Goal: Check status: Check status

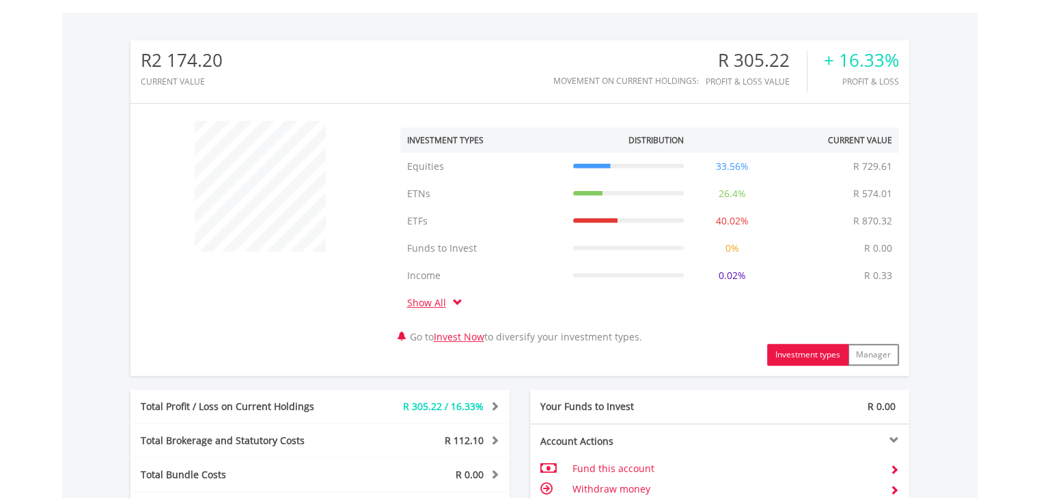
scroll to position [765, 0]
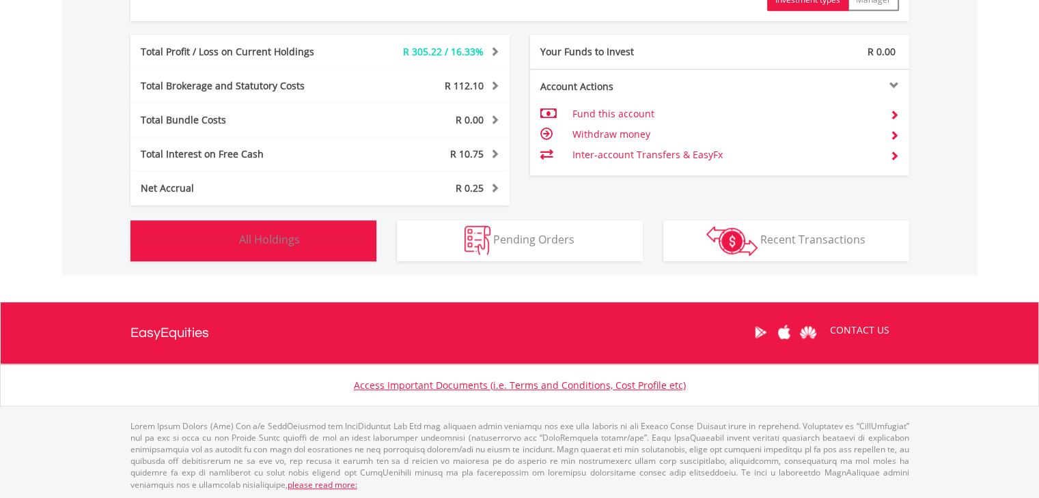
click at [227, 249] on img "button" at bounding box center [221, 240] width 29 height 29
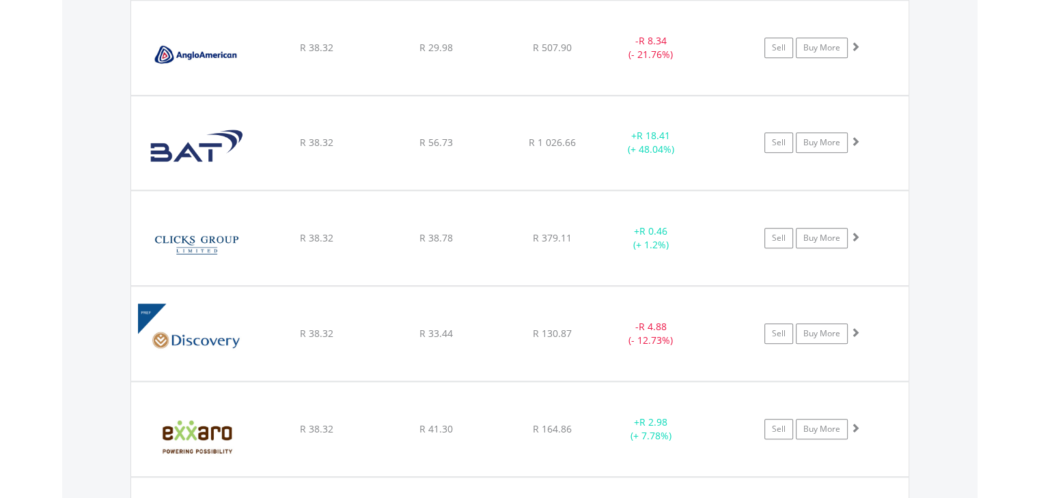
scroll to position [1066, 0]
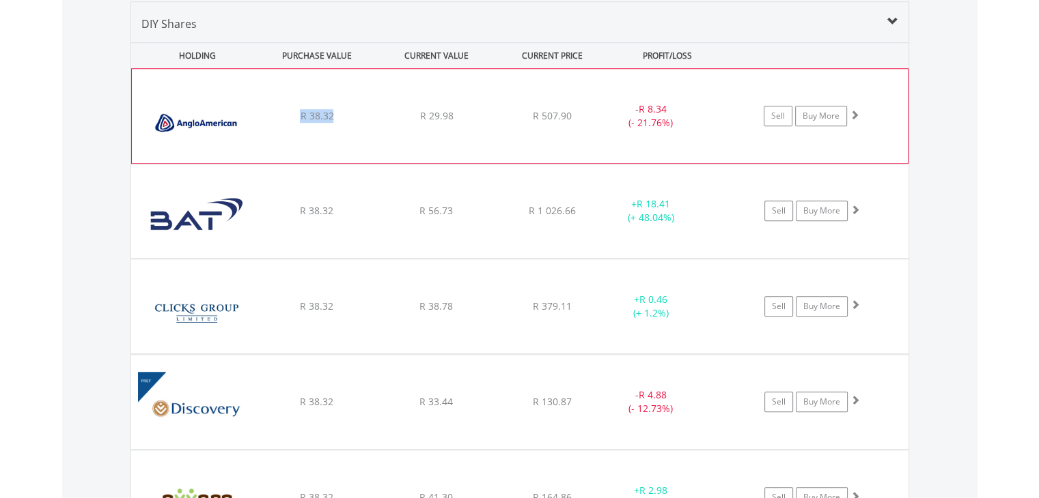
drag, startPoint x: 302, startPoint y: 111, endPoint x: 343, endPoint y: 113, distance: 40.3
click at [343, 113] on div "R 38.32" at bounding box center [317, 116] width 116 height 14
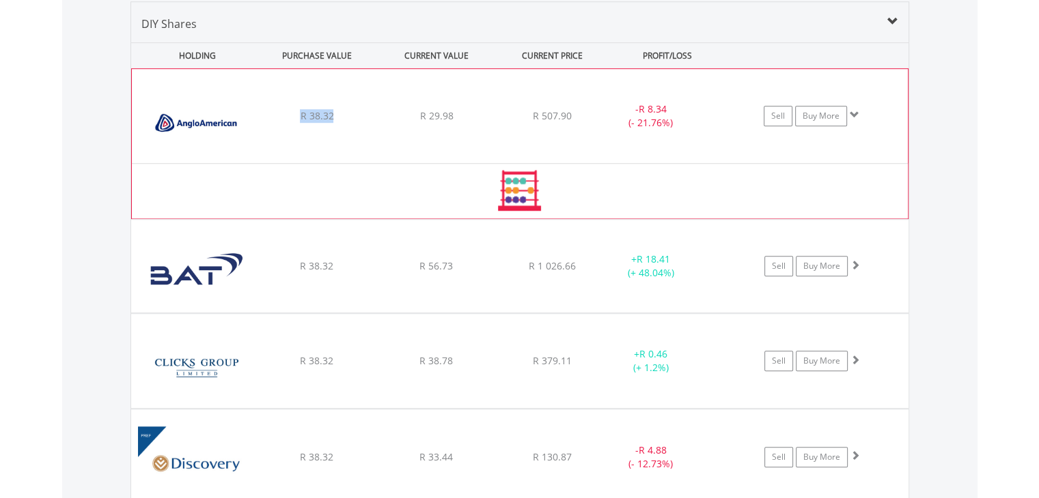
click at [359, 113] on div "R 38.32" at bounding box center [317, 116] width 116 height 14
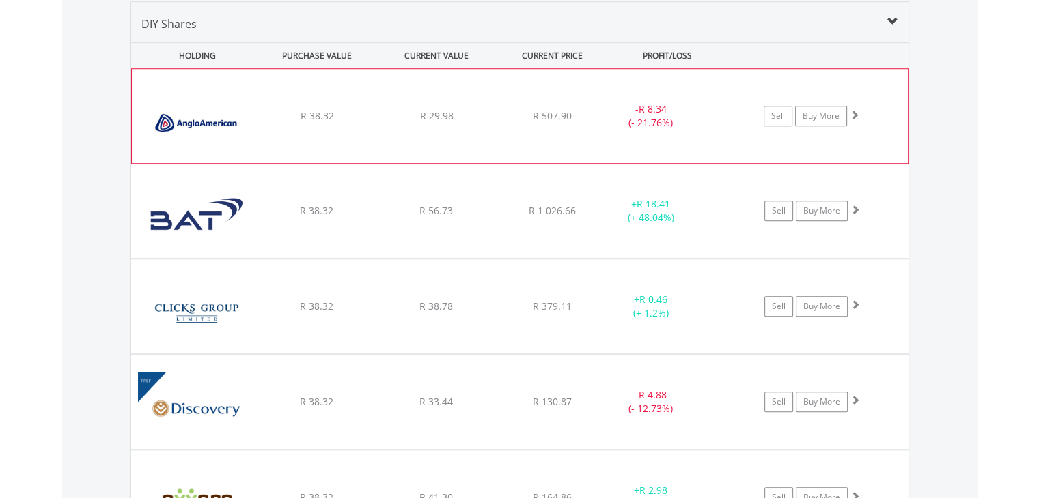
click at [369, 112] on div "R 38.32" at bounding box center [317, 116] width 116 height 14
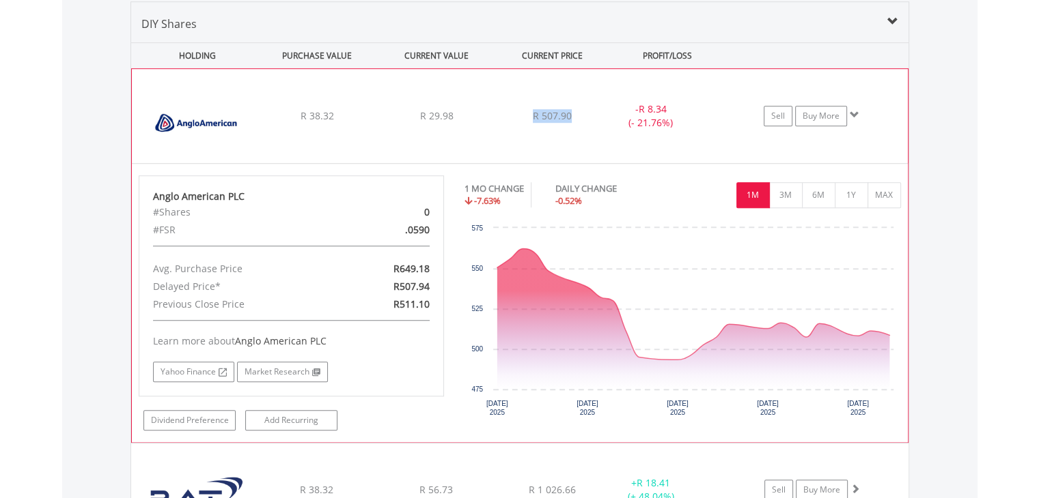
drag, startPoint x: 533, startPoint y: 110, endPoint x: 574, endPoint y: 113, distance: 41.1
click at [574, 113] on div "R 507.90" at bounding box center [552, 116] width 109 height 14
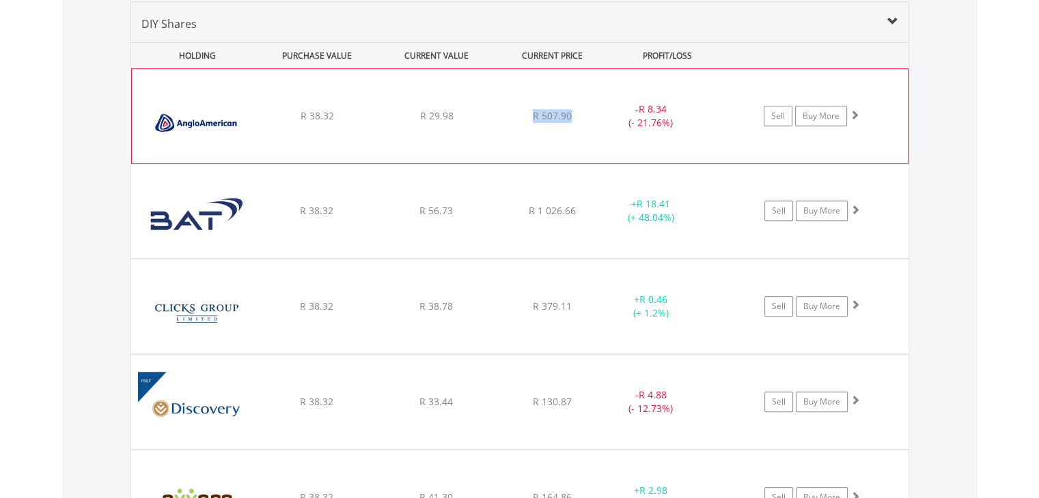
click at [587, 111] on div "R 507.90" at bounding box center [552, 116] width 109 height 14
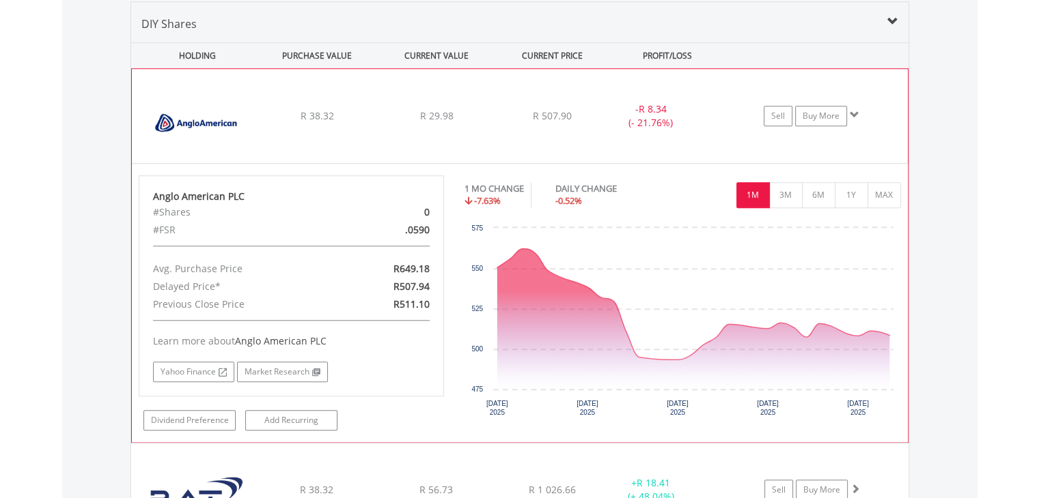
click at [519, 111] on div "R 507.90" at bounding box center [552, 116] width 109 height 14
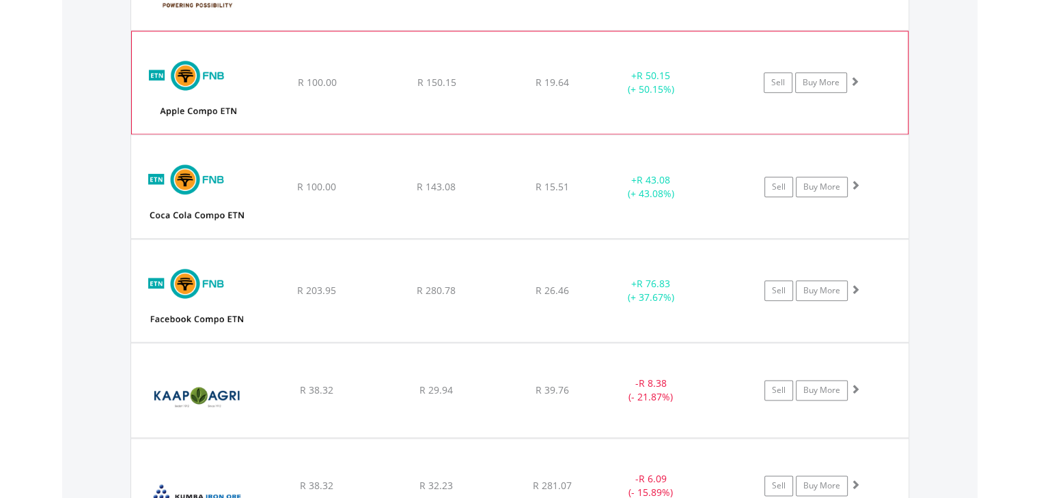
scroll to position [1613, 0]
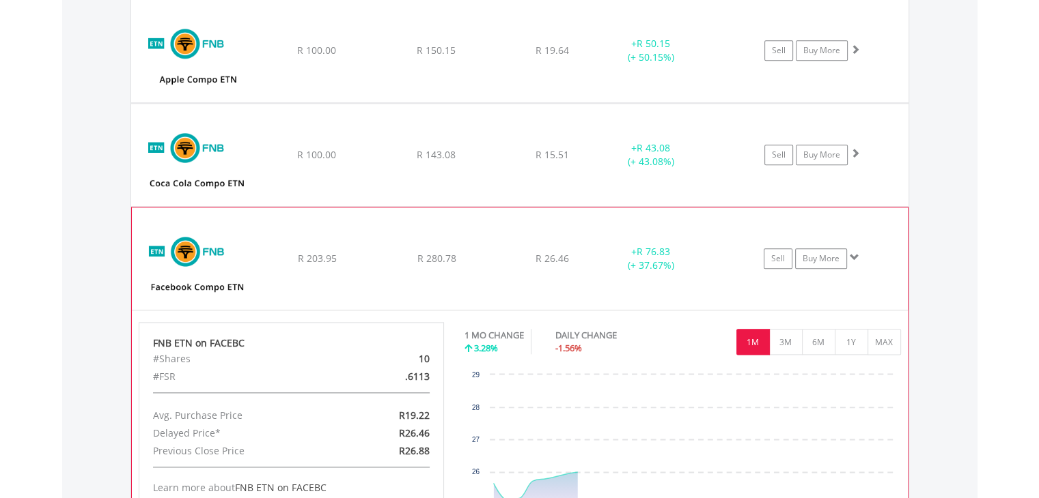
scroll to position [1818, 0]
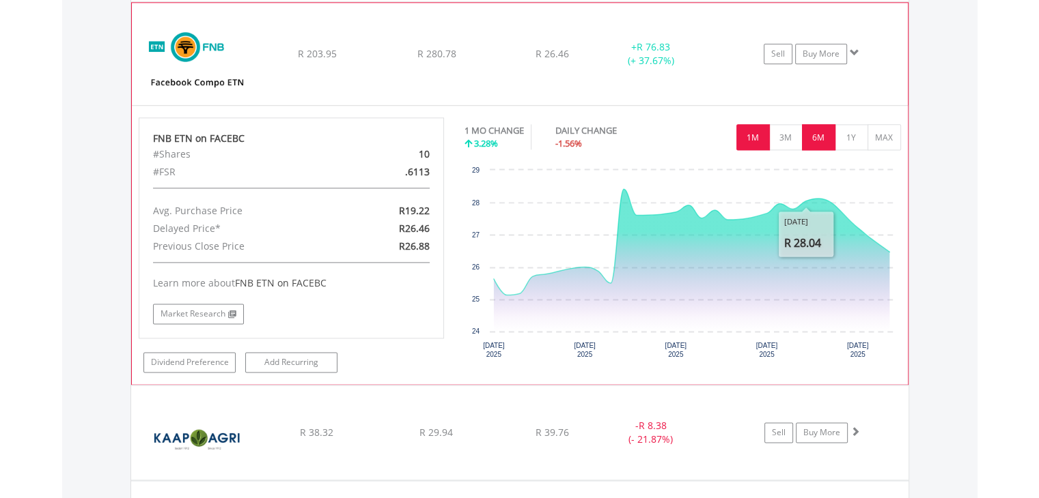
click at [834, 135] on button "6M" at bounding box center [818, 137] width 33 height 26
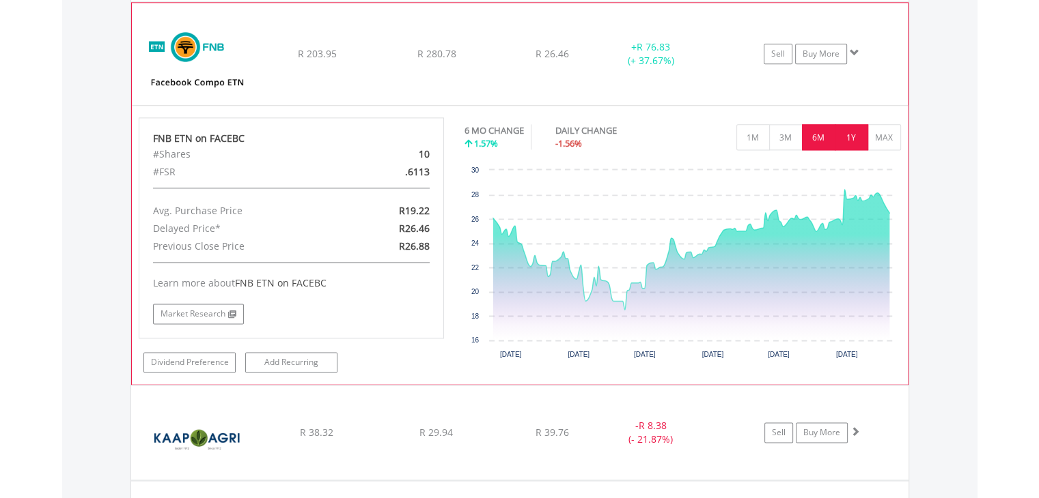
click at [852, 135] on button "1Y" at bounding box center [850, 137] width 33 height 26
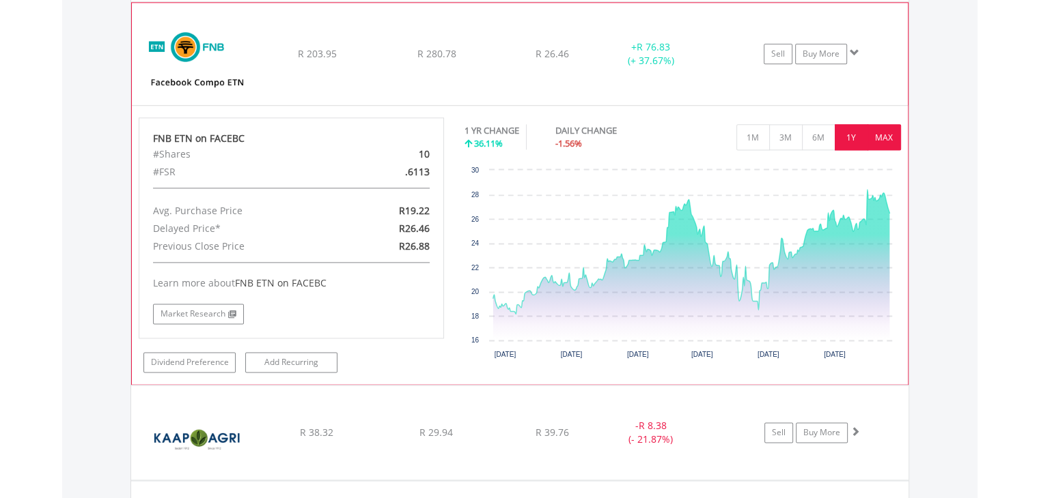
click at [897, 124] on button "MAX" at bounding box center [883, 137] width 33 height 26
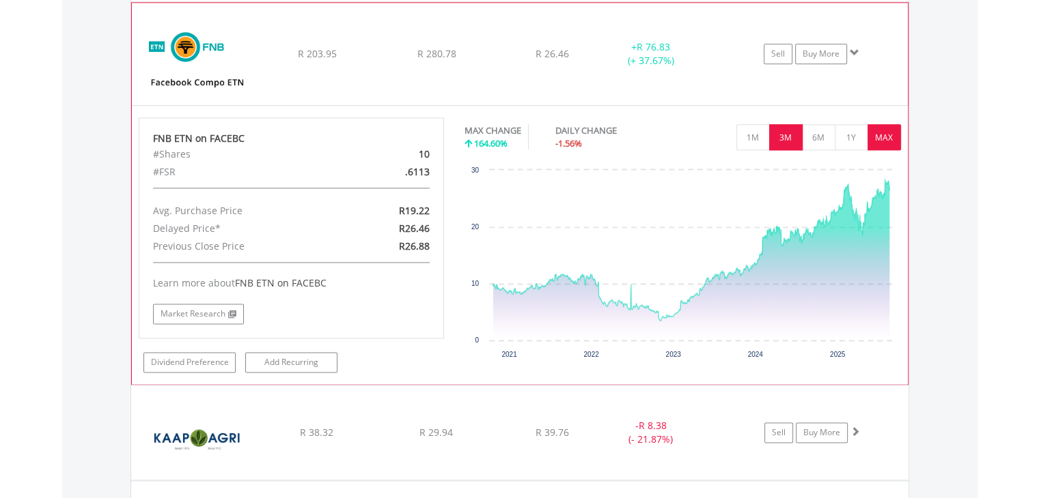
click at [774, 129] on button "3M" at bounding box center [785, 137] width 33 height 26
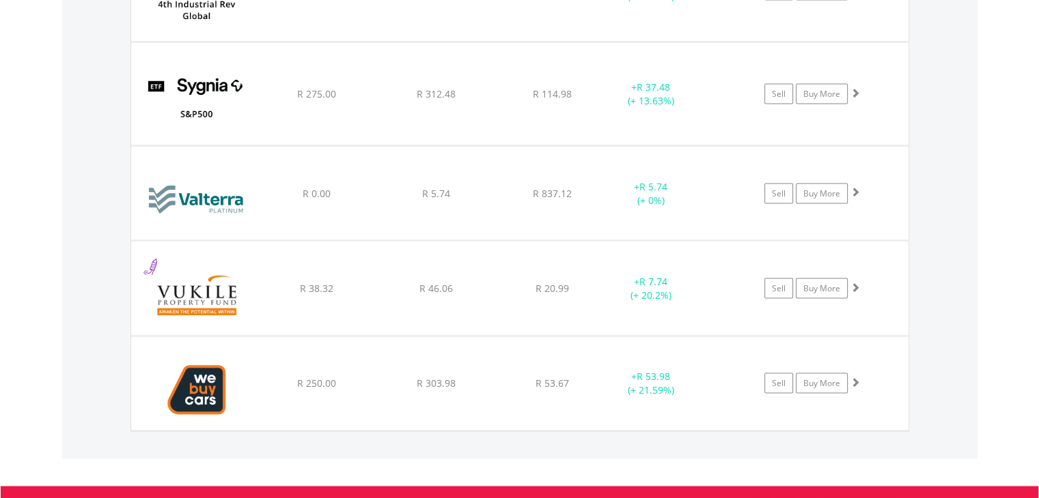
scroll to position [2569, 0]
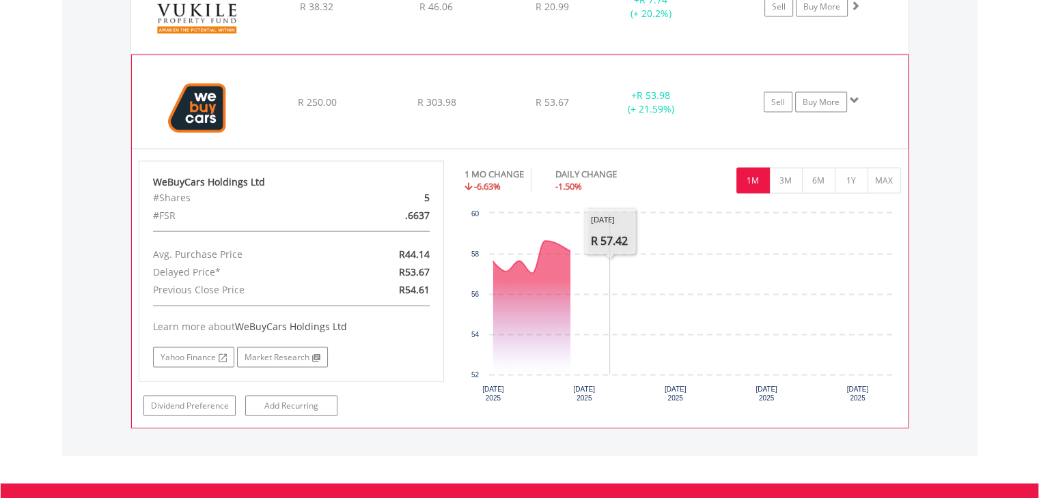
scroll to position [2842, 0]
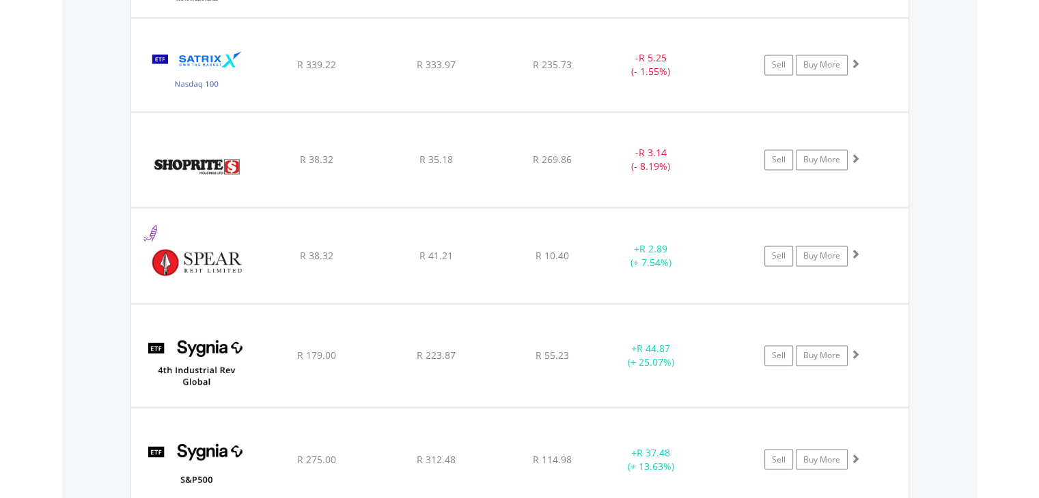
scroll to position [2125, 0]
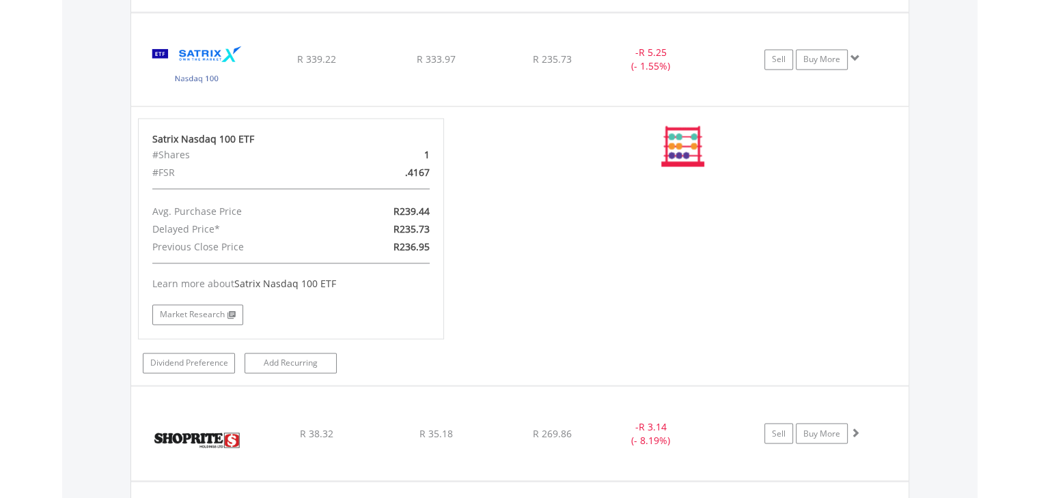
scroll to position [2193, 0]
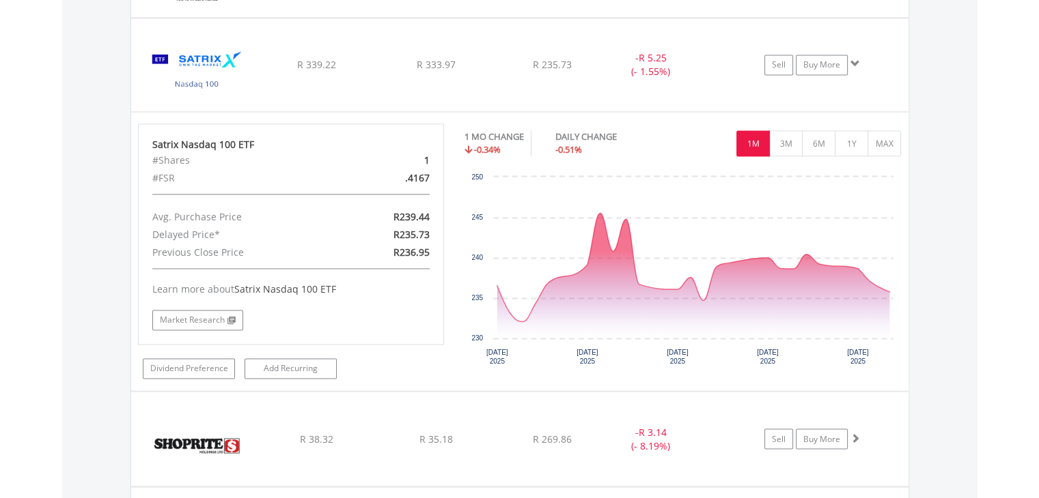
click at [598, 130] on div "DAILY CHANGE" at bounding box center [609, 136] width 109 height 13
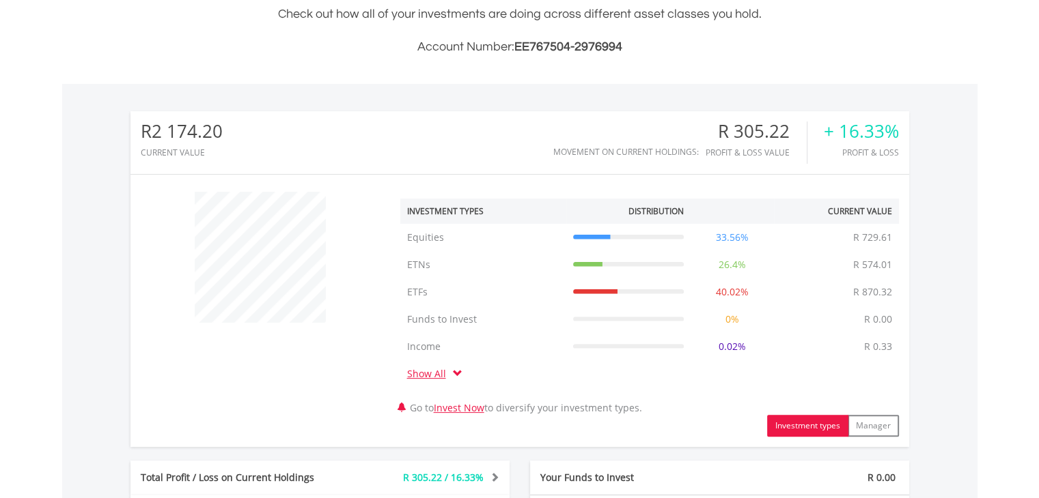
scroll to position [8, 0]
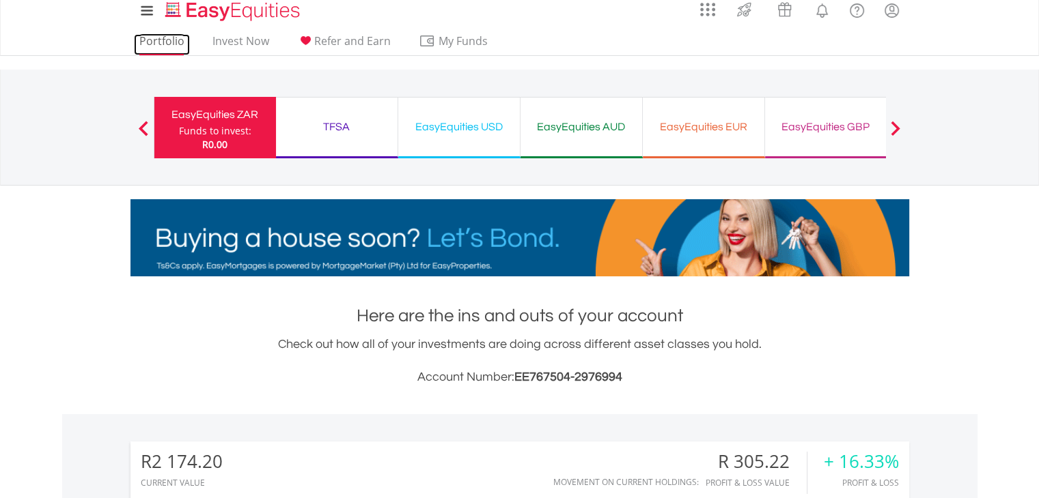
click at [164, 51] on link "Portfolio" at bounding box center [162, 44] width 56 height 21
